Goal: Task Accomplishment & Management: Complete application form

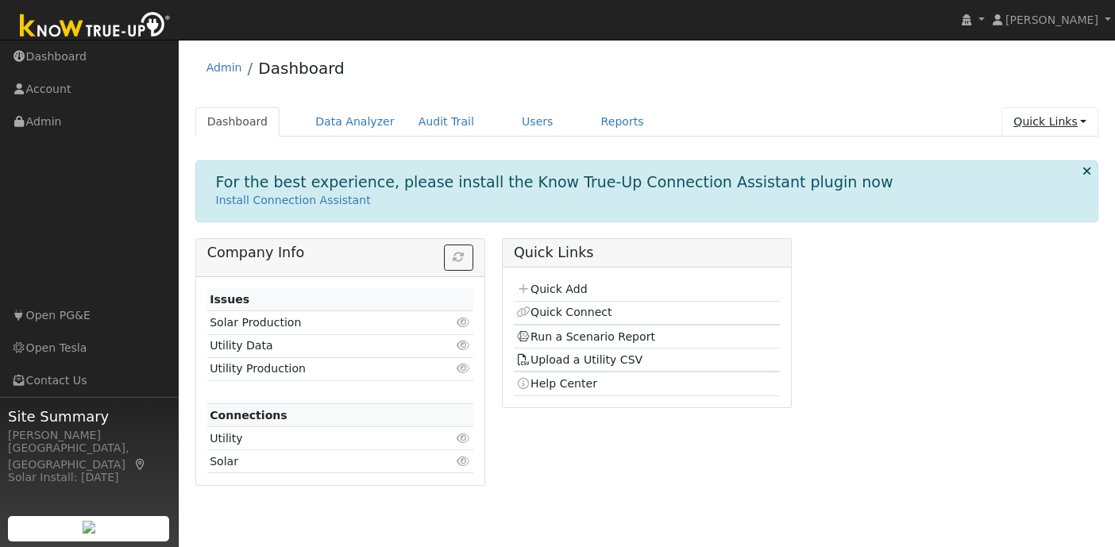
click at [1061, 119] on link "Quick Links" at bounding box center [1049, 121] width 97 height 29
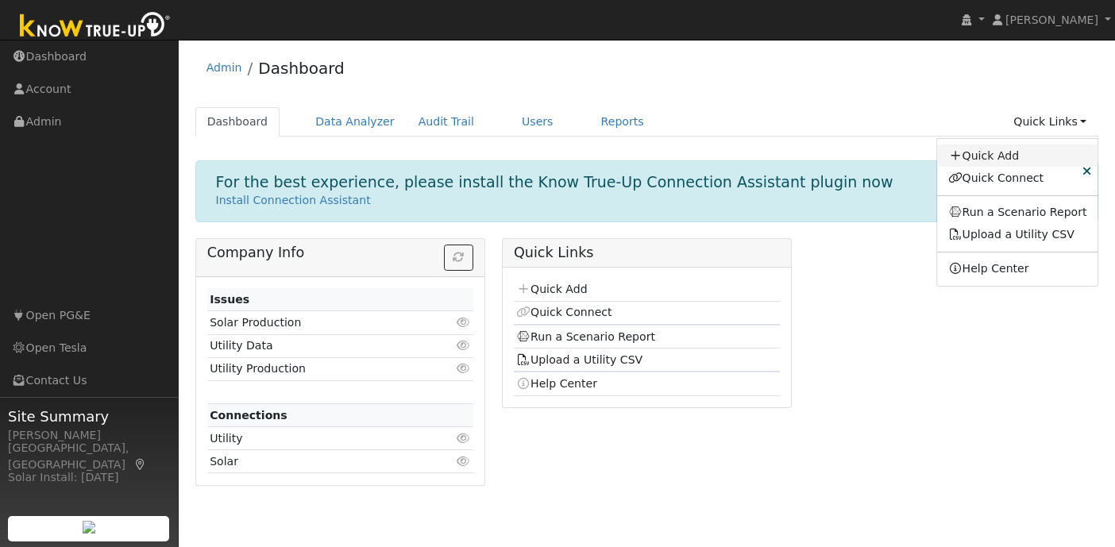
click at [1036, 148] on link "Quick Add" at bounding box center [1017, 155] width 161 height 22
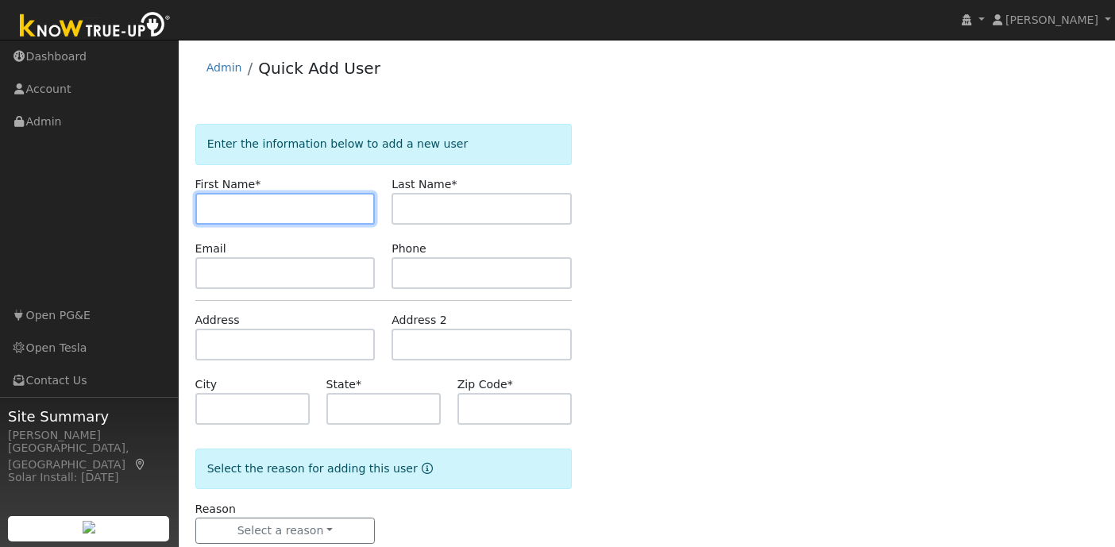
paste input "Pradeep"
type input "Pradeep"
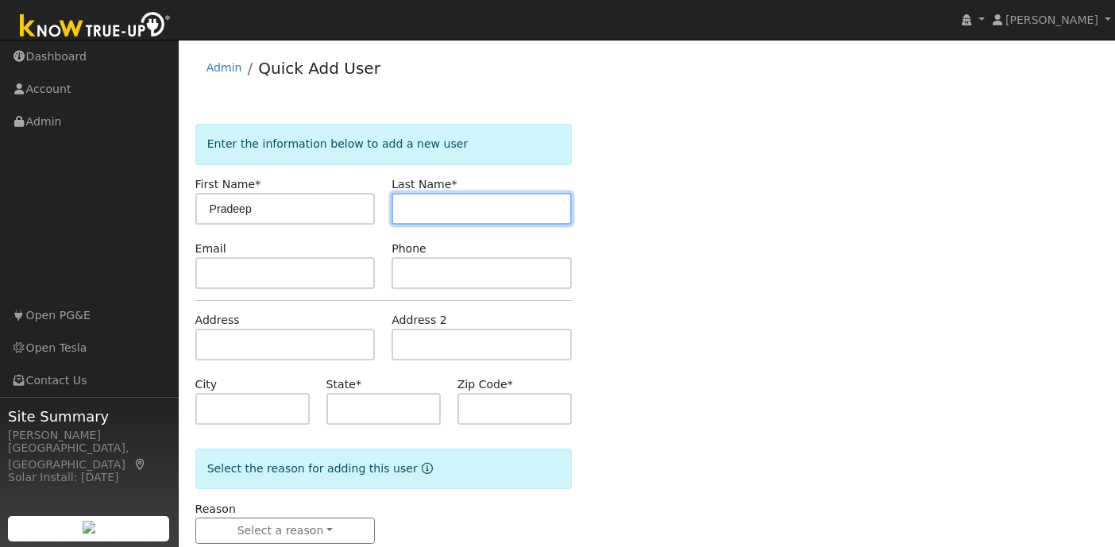
paste input "Nemavat"
type input "Nemavat"
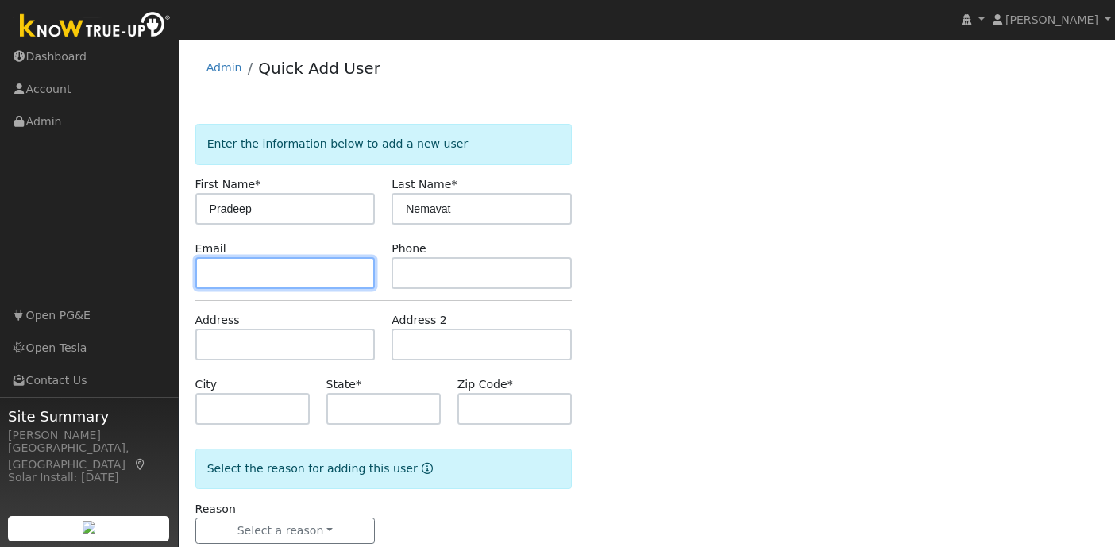
paste input "[EMAIL_ADDRESS][DOMAIN_NAME]"
type input "[EMAIL_ADDRESS][DOMAIN_NAME]"
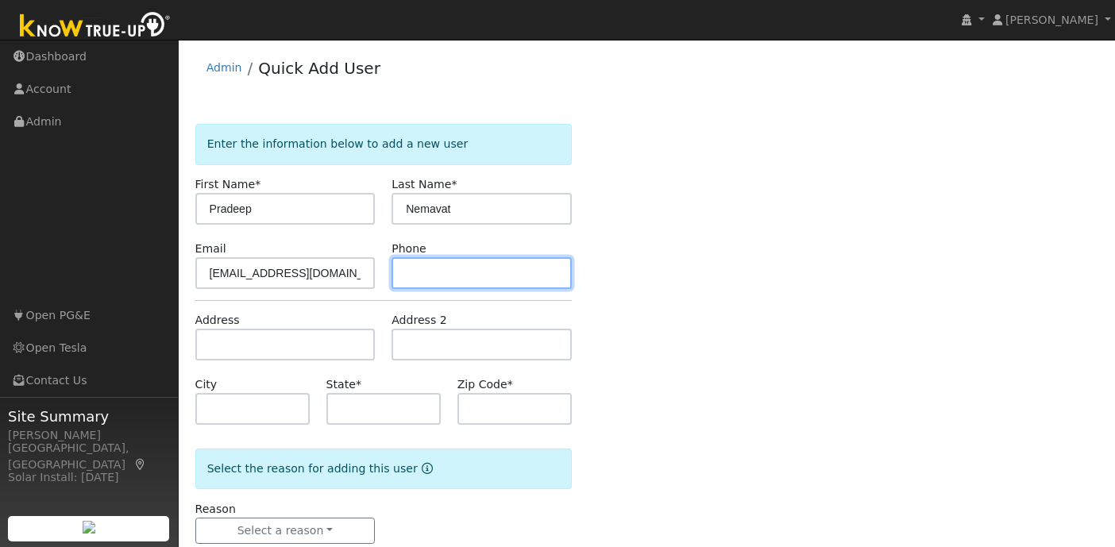
paste input "650-704-0933"
type input "650-704-0933"
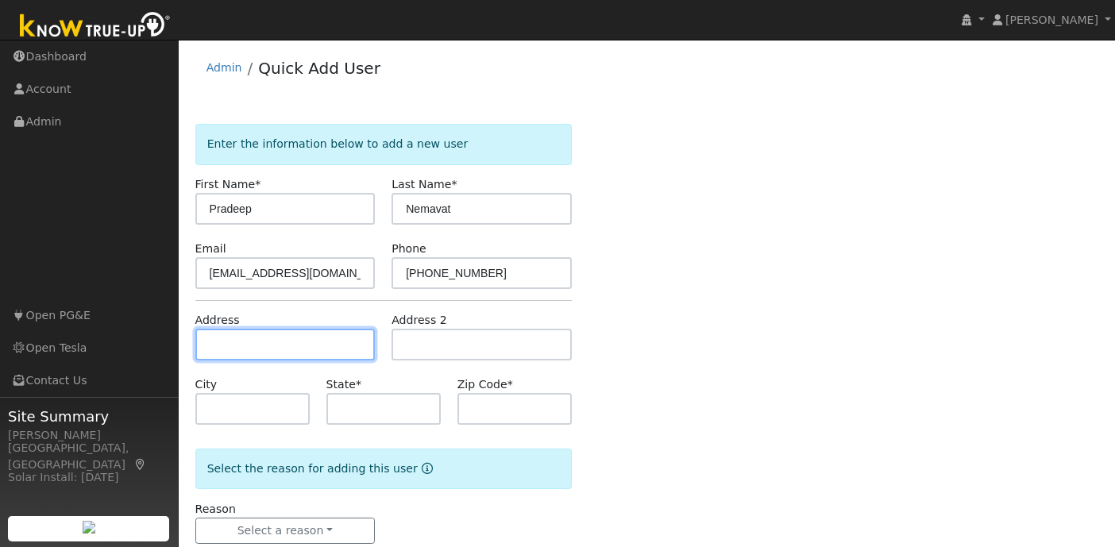
paste input "4674 Victoria Park Ct."
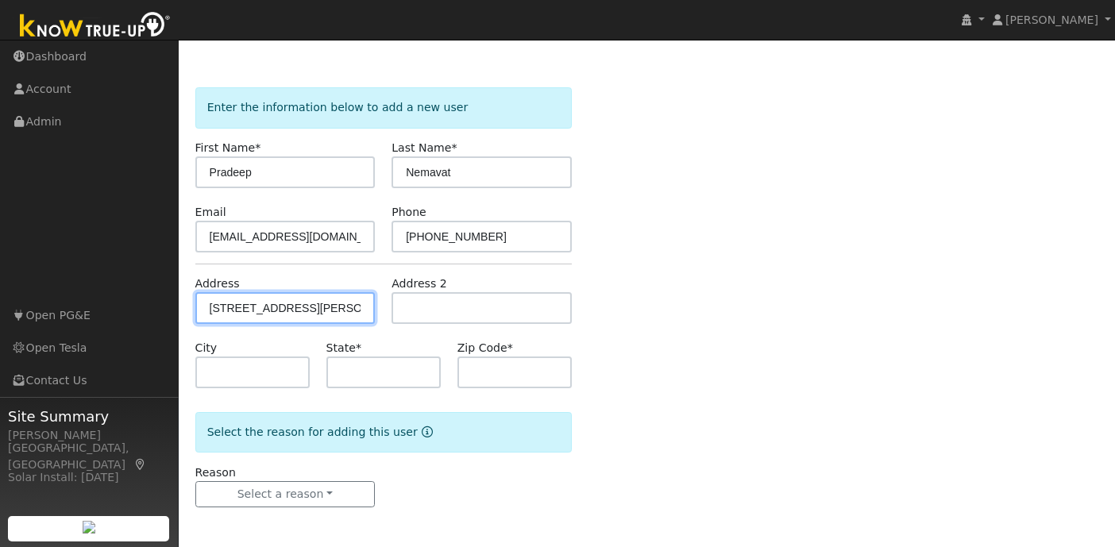
type input "4674 Victoria Park Court"
type input "Fremont"
type input "CA"
type input "94538"
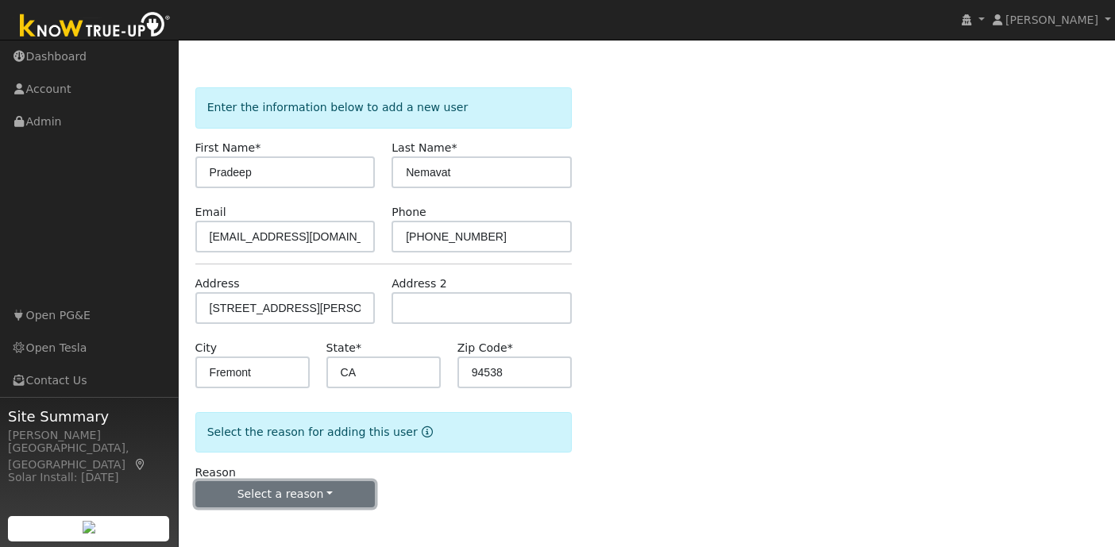
click at [329, 491] on button "Select a reason" at bounding box center [285, 494] width 180 height 27
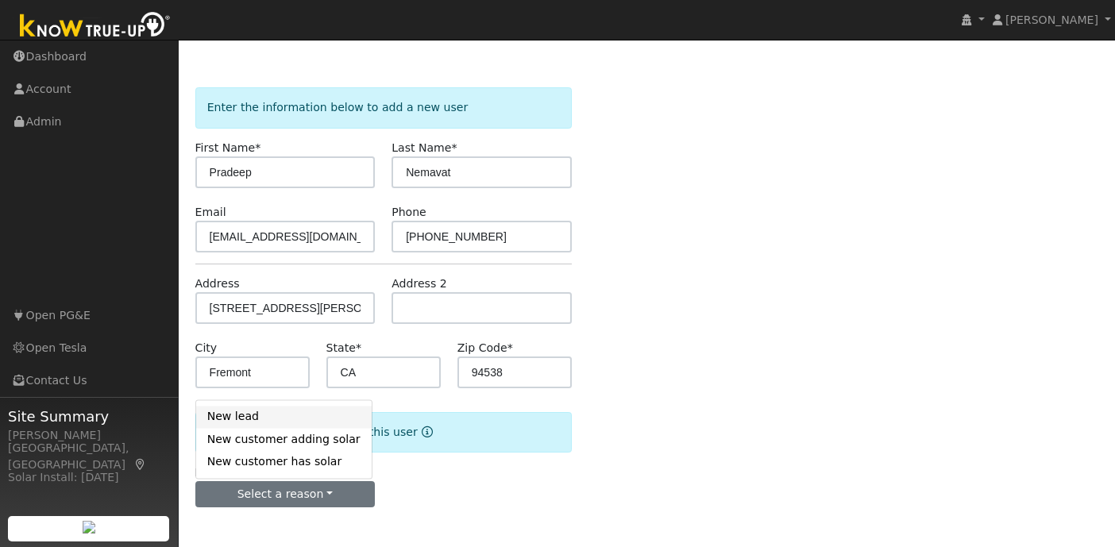
click at [290, 415] on link "New lead" at bounding box center [283, 417] width 175 height 22
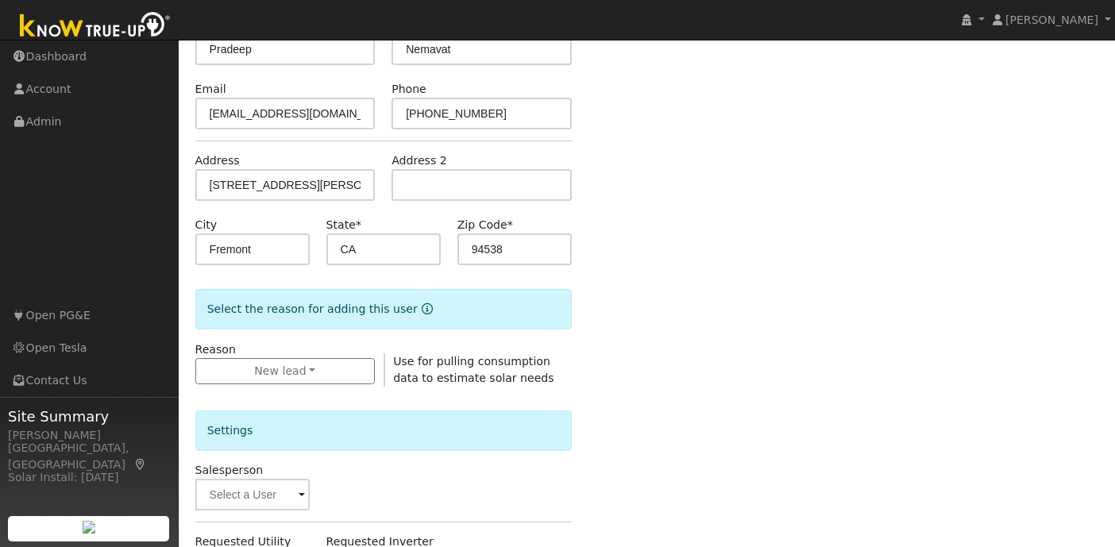
scroll to position [491, 0]
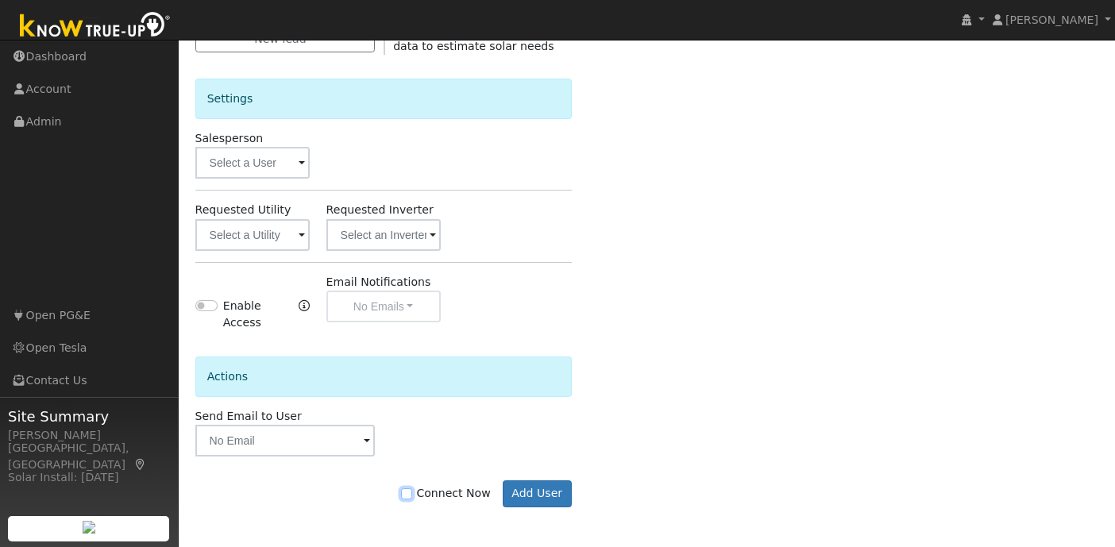
click at [412, 499] on input "Connect Now" at bounding box center [406, 493] width 11 height 11
checkbox input "true"
click at [555, 486] on button "Add User" at bounding box center [537, 493] width 69 height 27
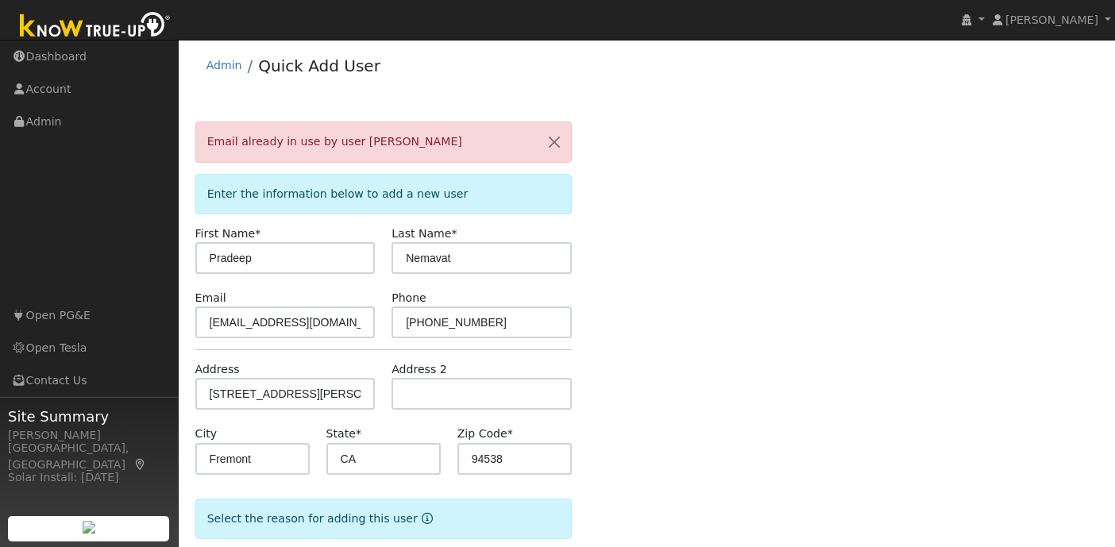
scroll to position [0, 0]
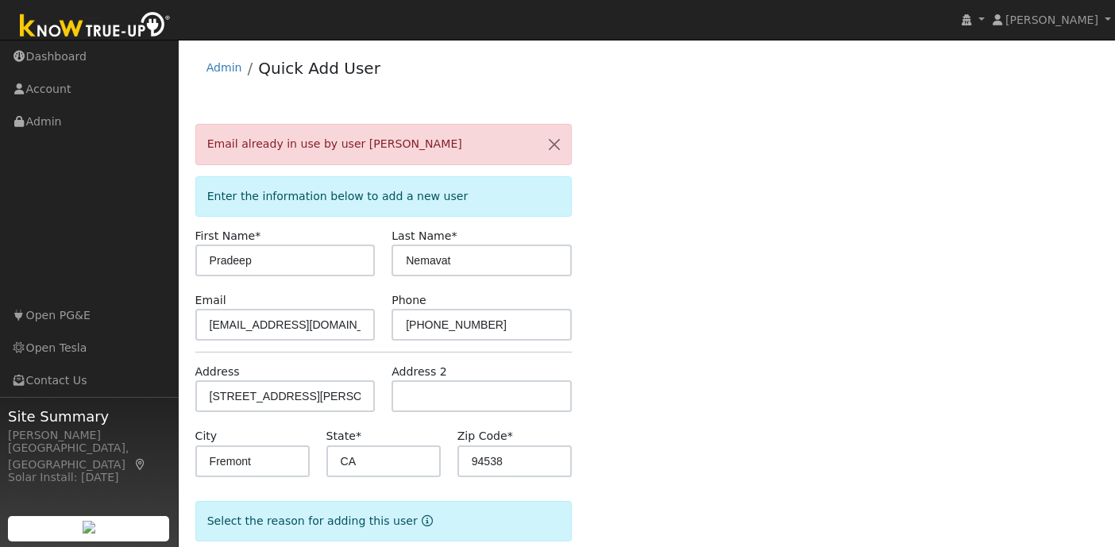
click at [99, 21] on img at bounding box center [95, 27] width 167 height 36
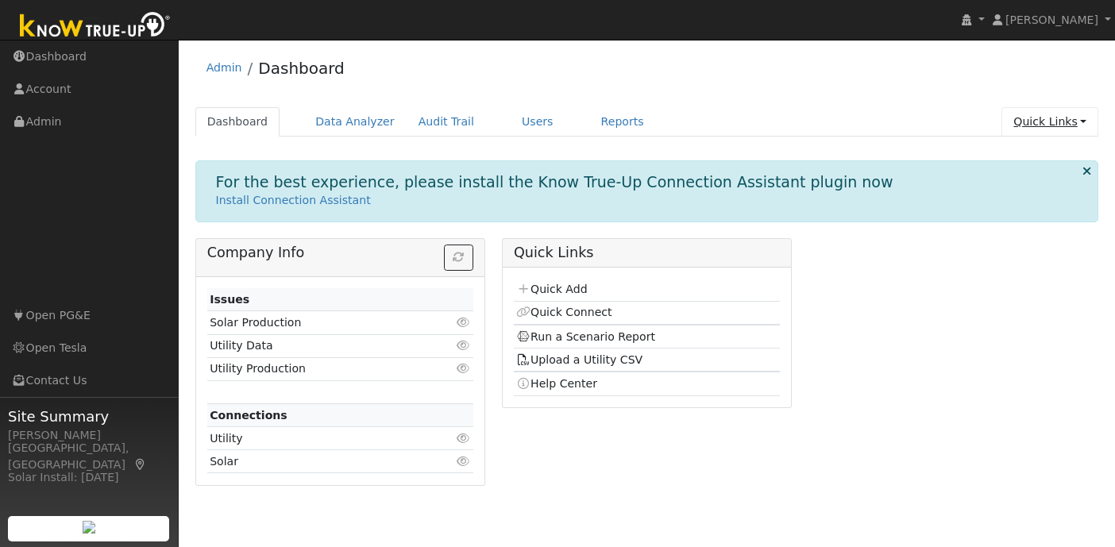
click at [1082, 121] on link "Quick Links" at bounding box center [1049, 121] width 97 height 29
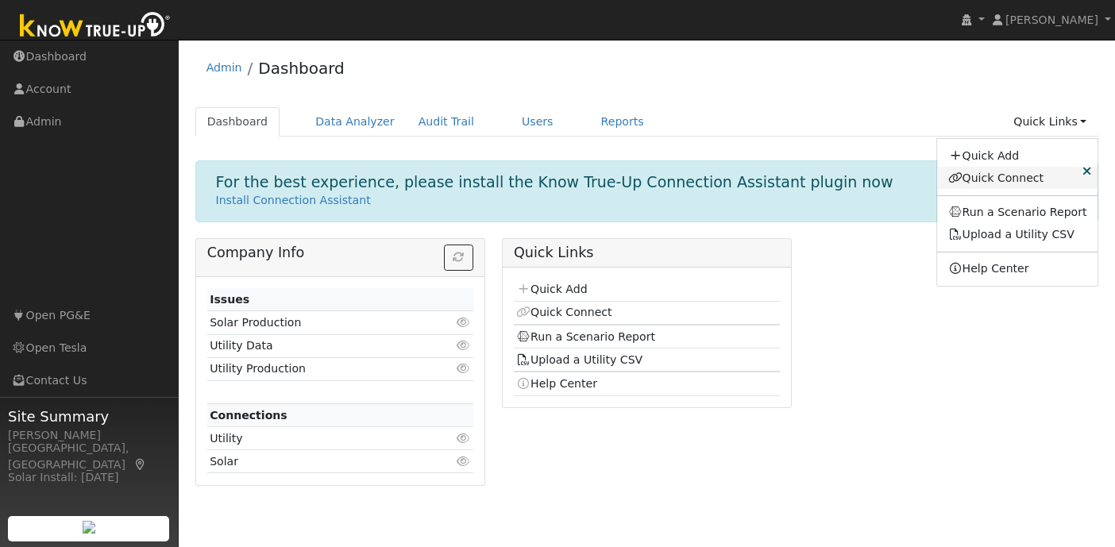
click at [1022, 187] on link "Quick Connect" at bounding box center [1017, 178] width 161 height 22
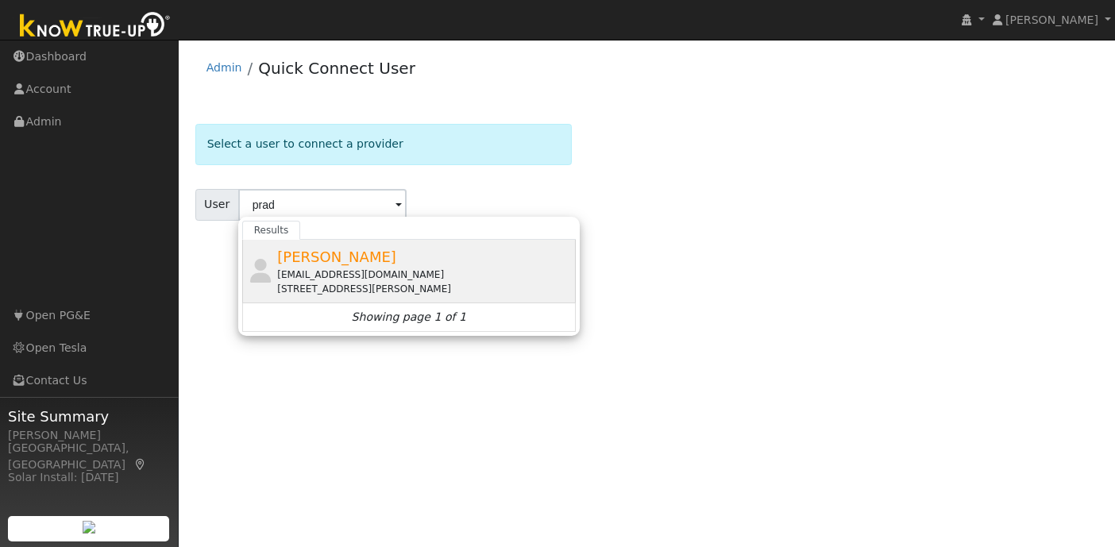
click at [300, 268] on div "pradeep.nemavat@gmail.com" at bounding box center [424, 275] width 295 height 14
type input "Pradeep Nemavat"
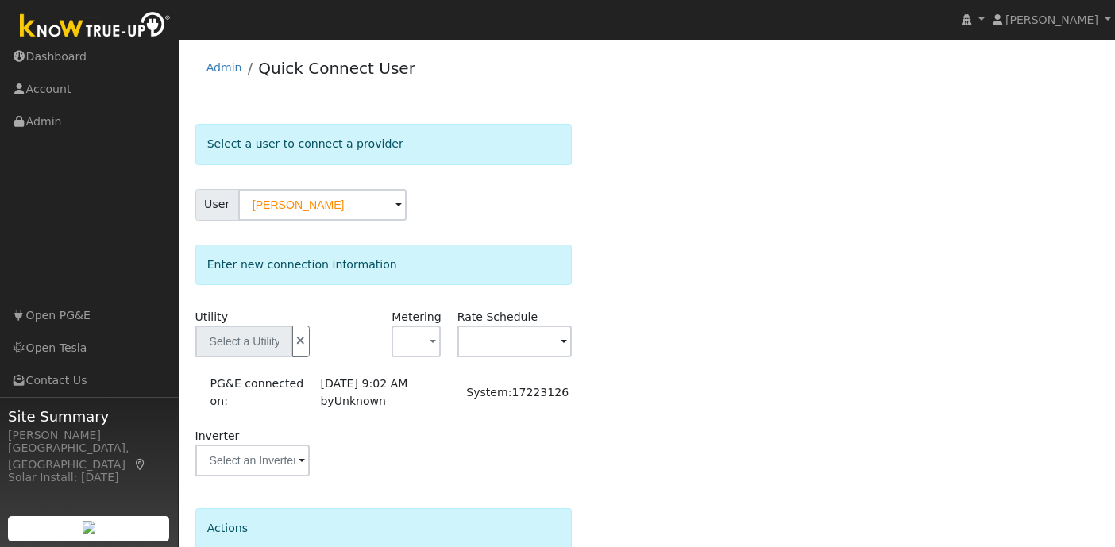
type input "PG&E"
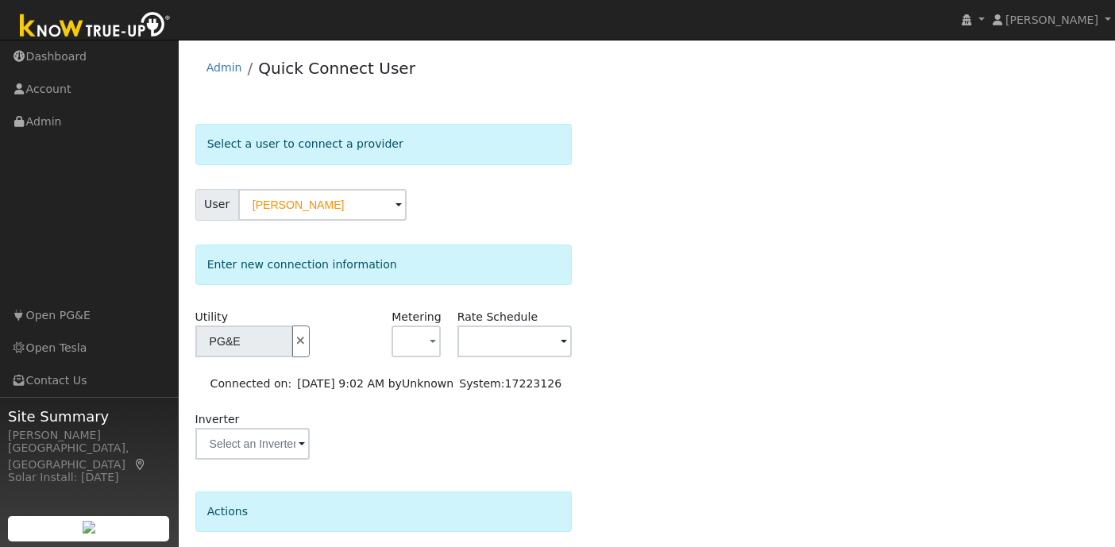
click at [139, 37] on img at bounding box center [95, 27] width 167 height 36
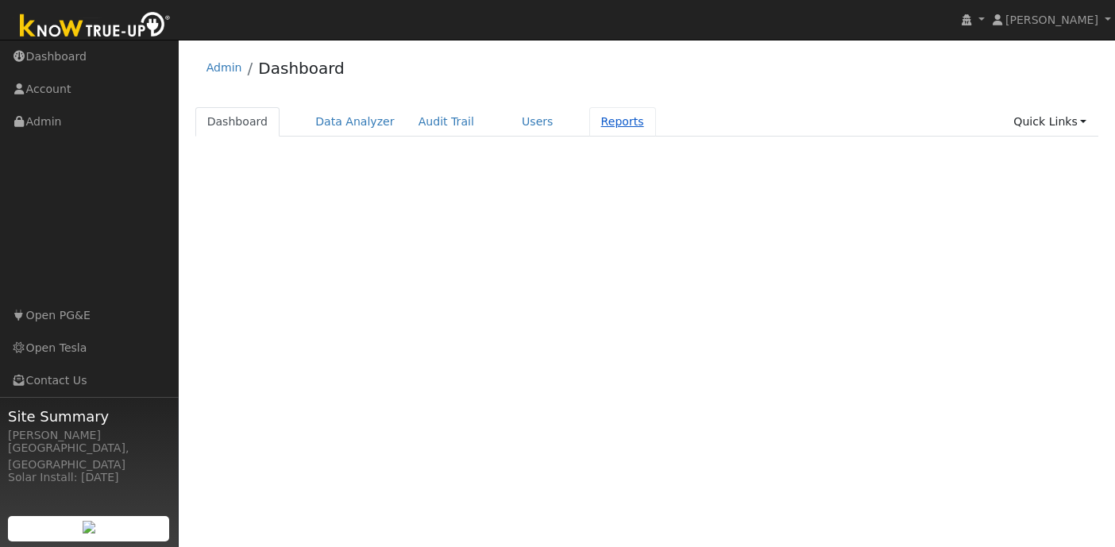
click at [589, 116] on link "Reports" at bounding box center [622, 121] width 67 height 29
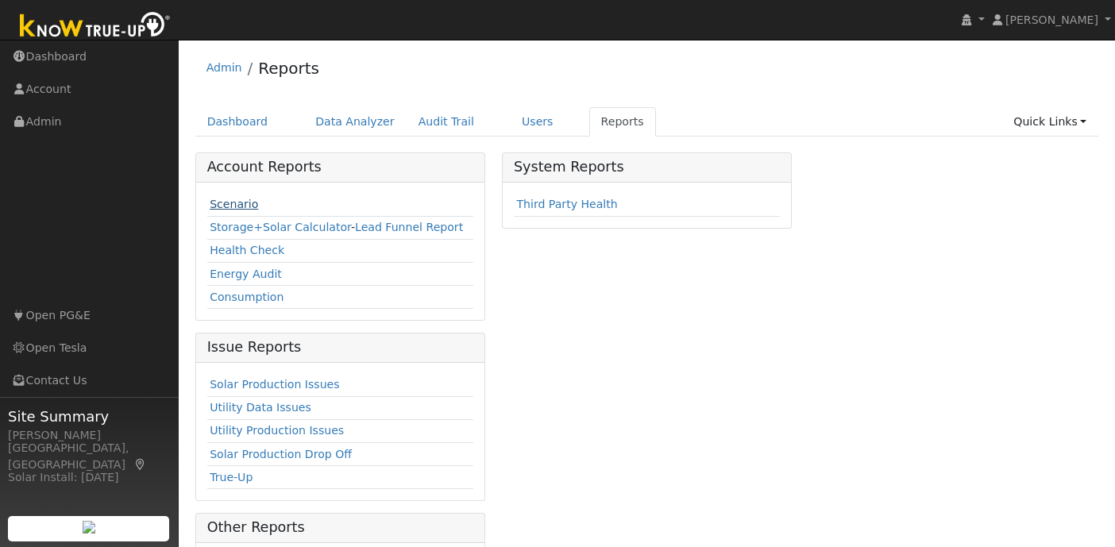
click at [243, 208] on link "Scenario" at bounding box center [234, 204] width 48 height 13
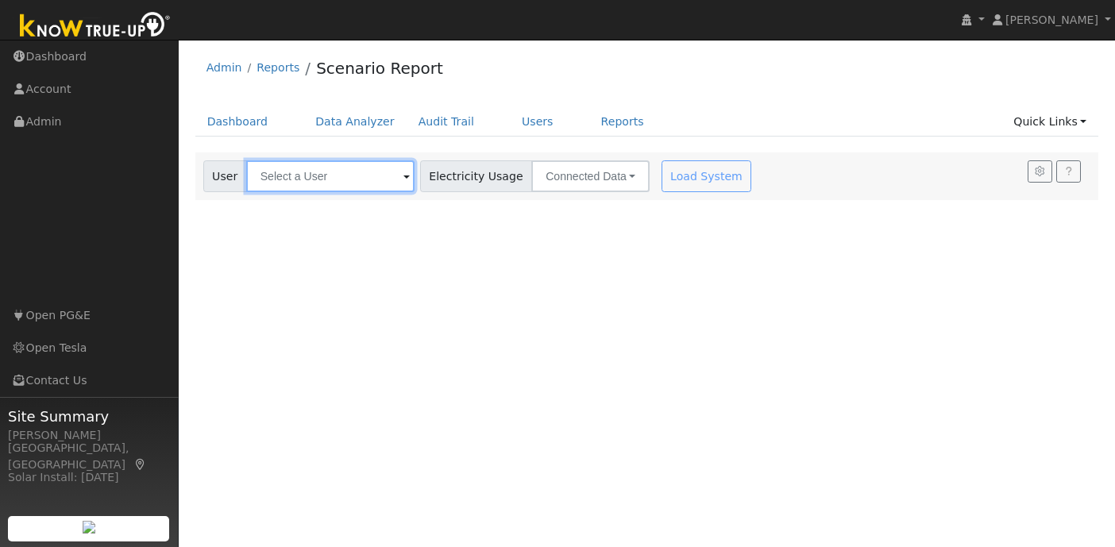
click at [308, 180] on input "text" at bounding box center [330, 176] width 168 height 32
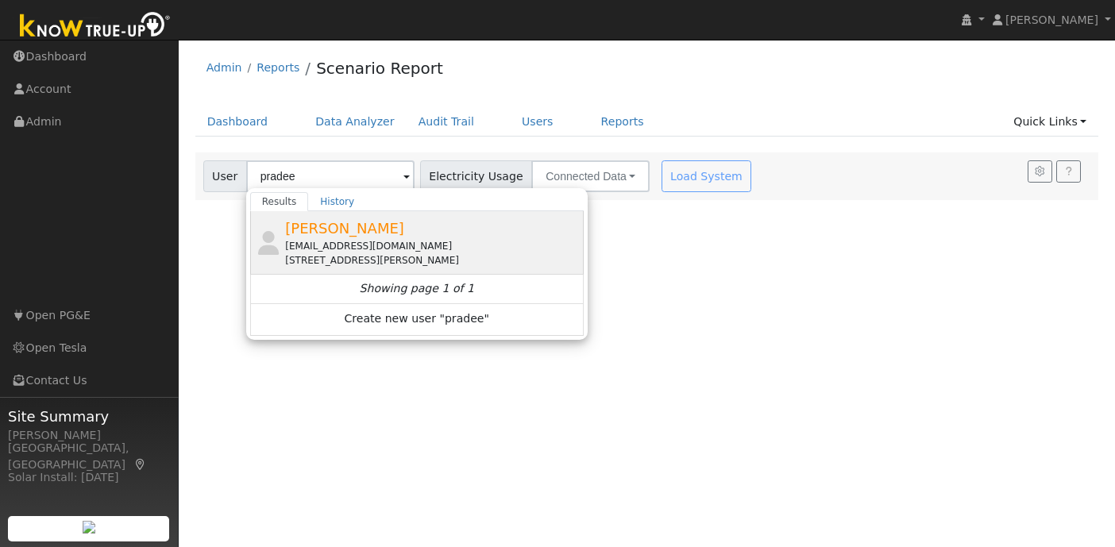
click at [339, 240] on div "[EMAIL_ADDRESS][DOMAIN_NAME]" at bounding box center [432, 246] width 295 height 14
type input "[PERSON_NAME]"
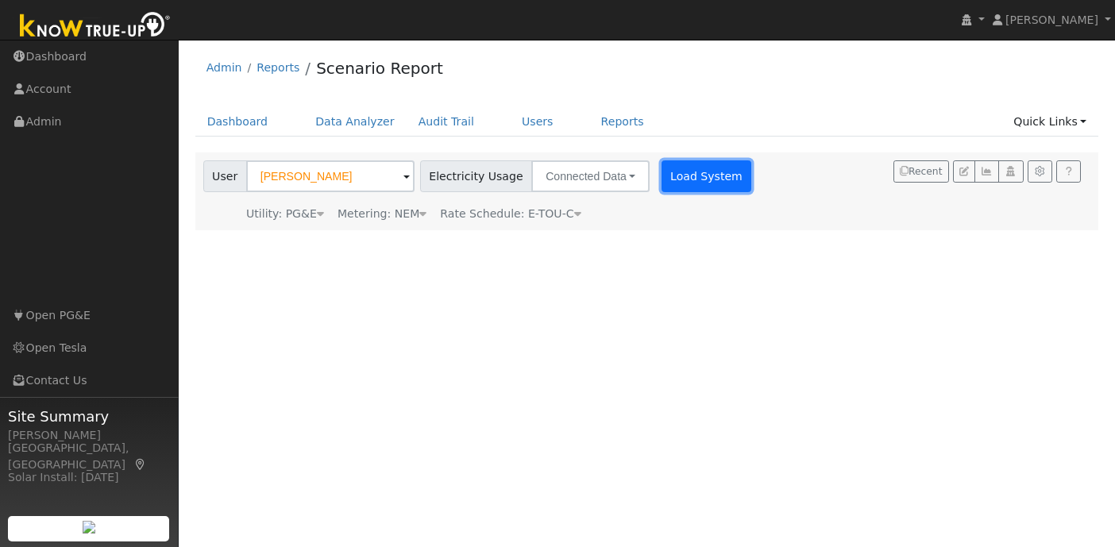
click at [694, 172] on button "Load System" at bounding box center [706, 176] width 91 height 32
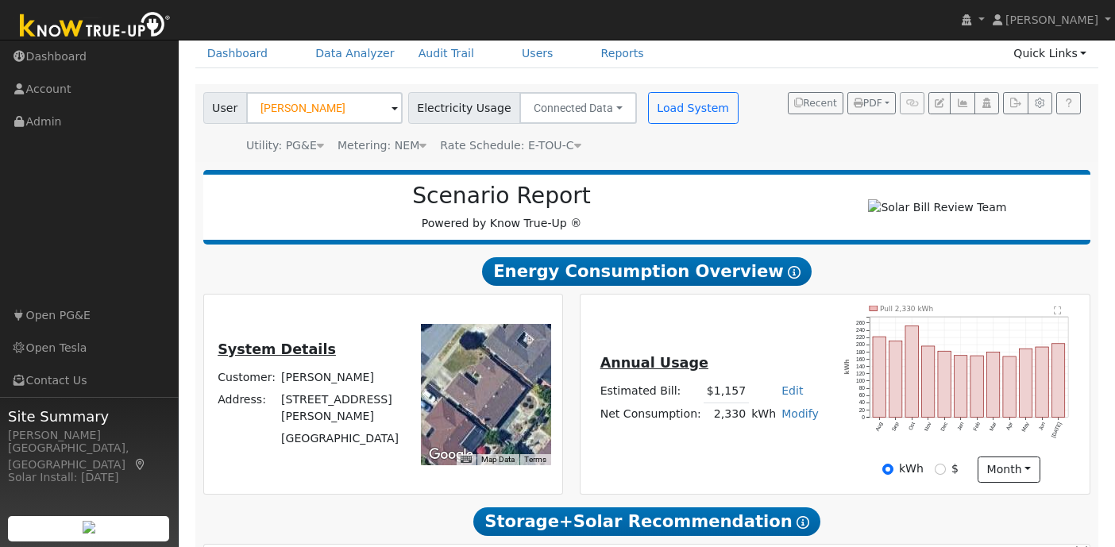
scroll to position [69, 0]
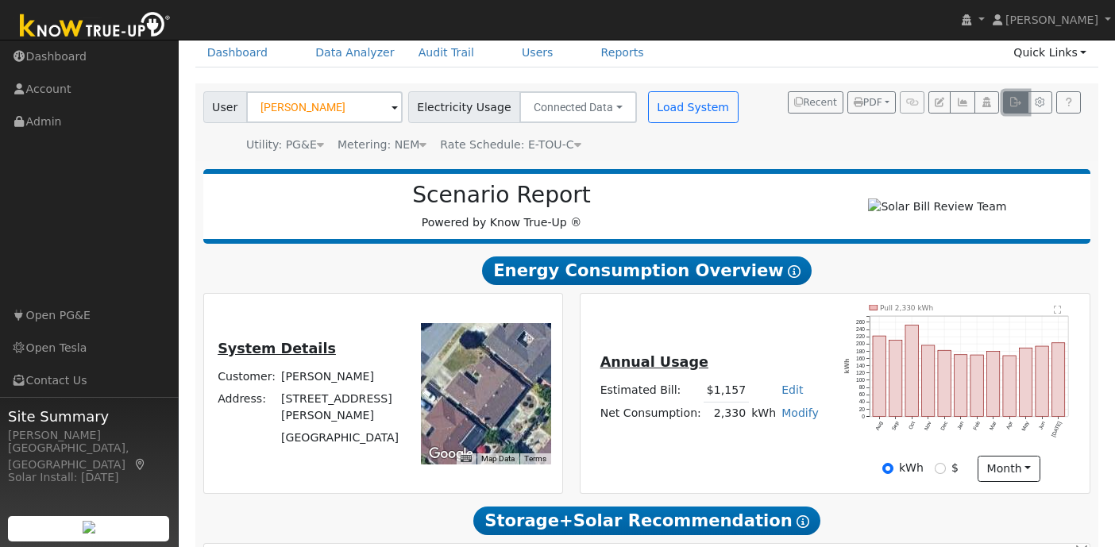
click at [1017, 105] on icon "button" at bounding box center [1015, 103] width 12 height 10
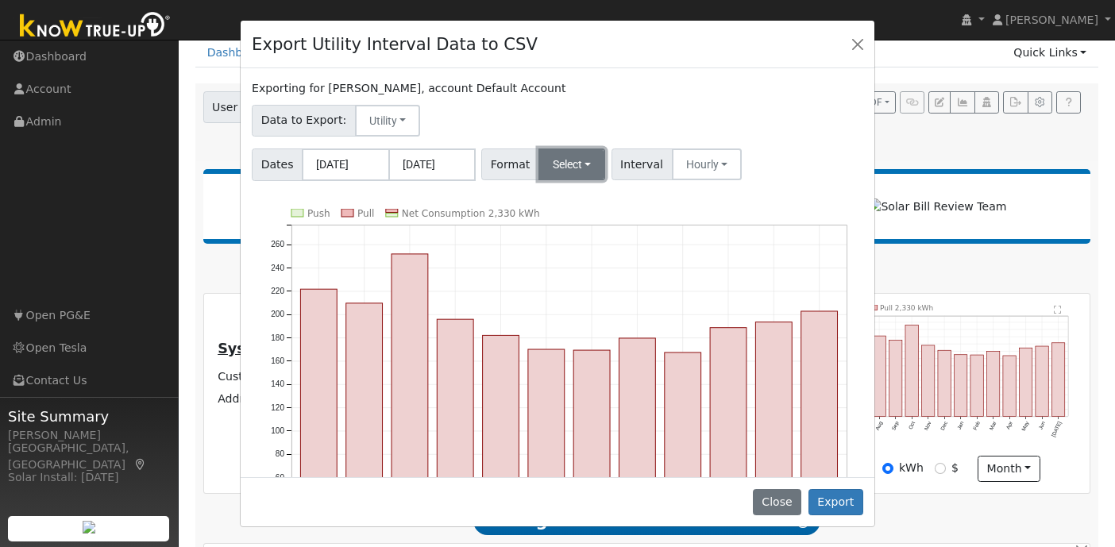
click at [588, 153] on button "Select" at bounding box center [571, 164] width 67 height 32
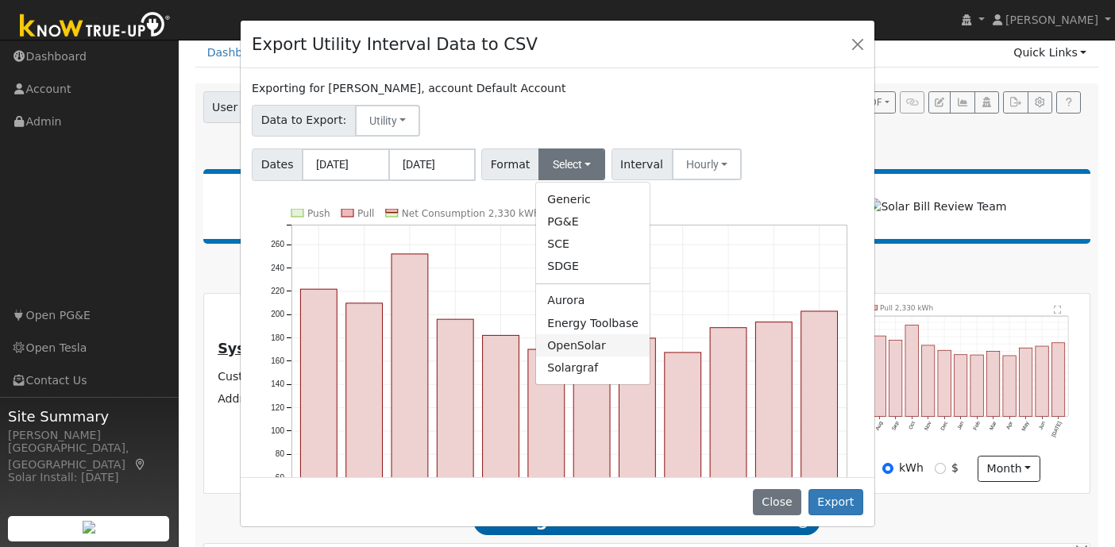
click at [576, 340] on link "OpenSolar" at bounding box center [593, 345] width 114 height 22
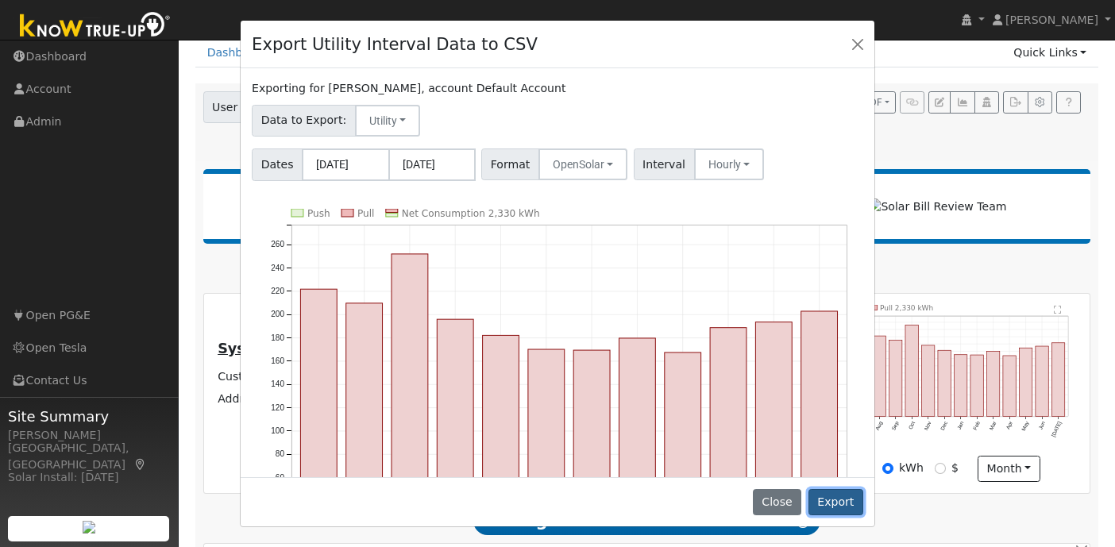
click at [838, 495] on button "Export" at bounding box center [835, 502] width 55 height 27
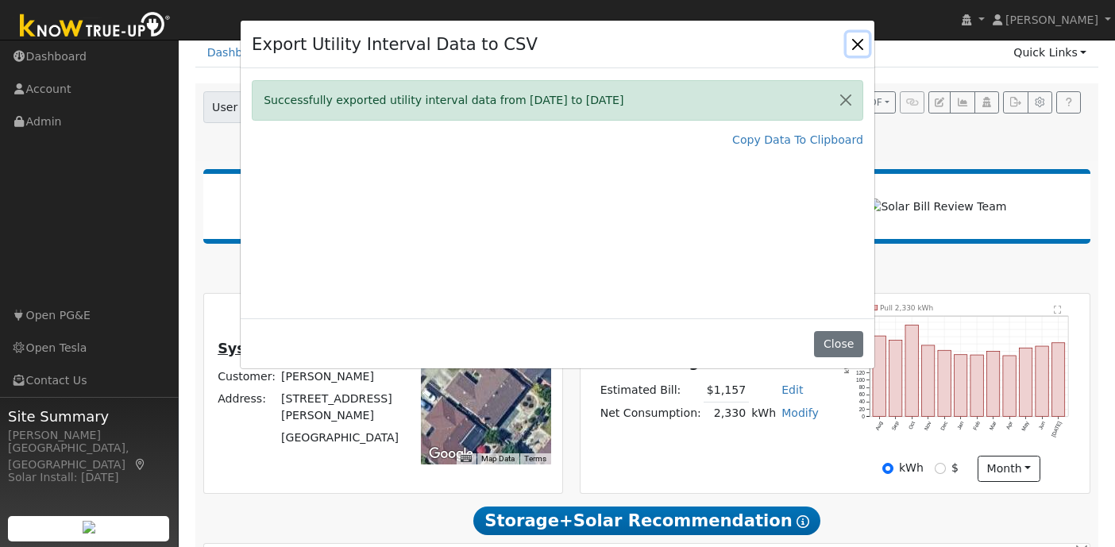
click at [861, 45] on button "Close" at bounding box center [857, 44] width 22 height 22
